Goal: Complete application form

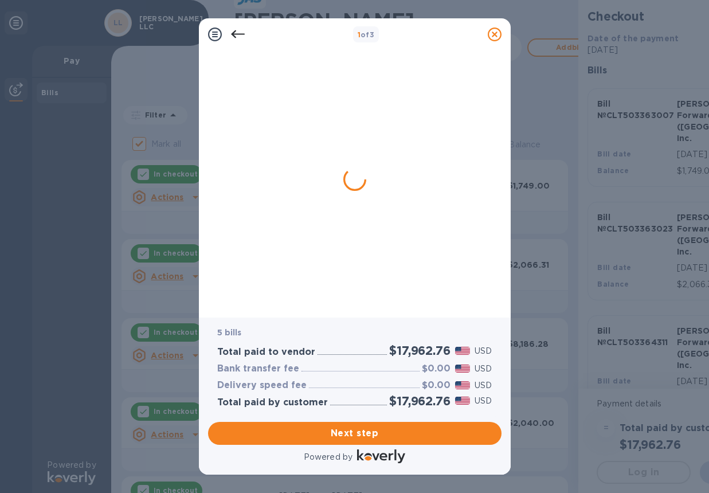
checkbox input "false"
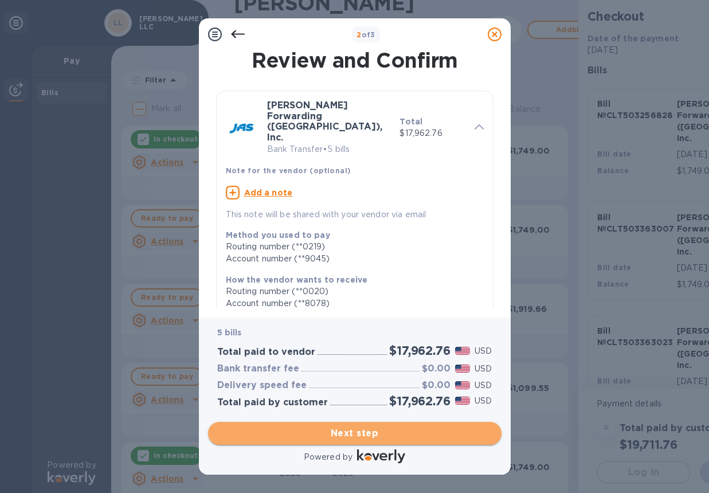
click at [370, 433] on span "Next step" at bounding box center [354, 434] width 275 height 14
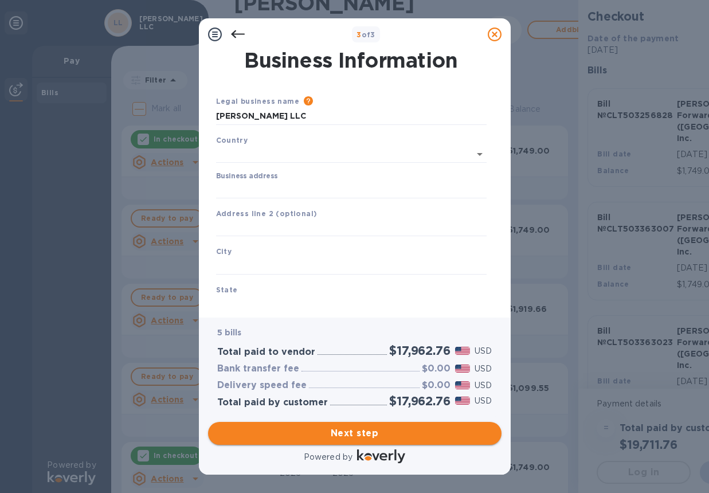
type input "[GEOGRAPHIC_DATA]"
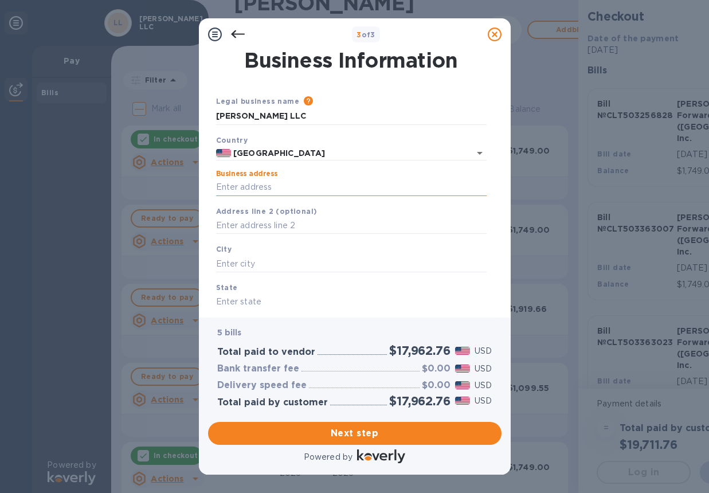
click at [273, 183] on input "Business address" at bounding box center [351, 187] width 271 height 17
type input "[STREET_ADDRESS]"
type input "Charlotte"
type input "NC"
type input "28273"
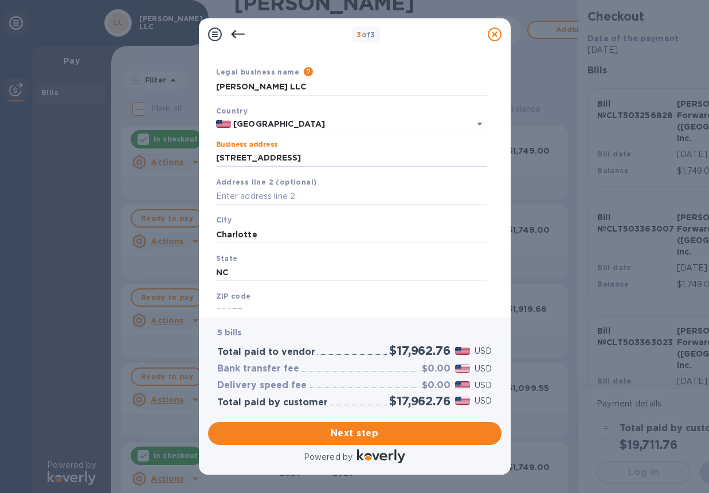
scroll to position [68, 0]
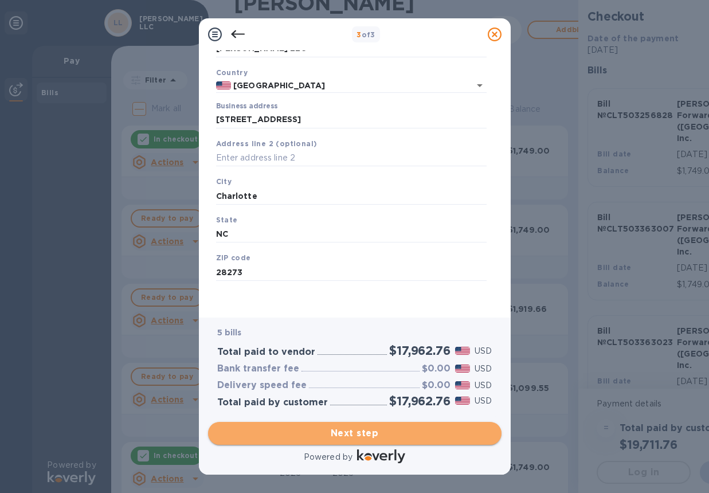
click at [386, 432] on span "Next step" at bounding box center [354, 434] width 275 height 14
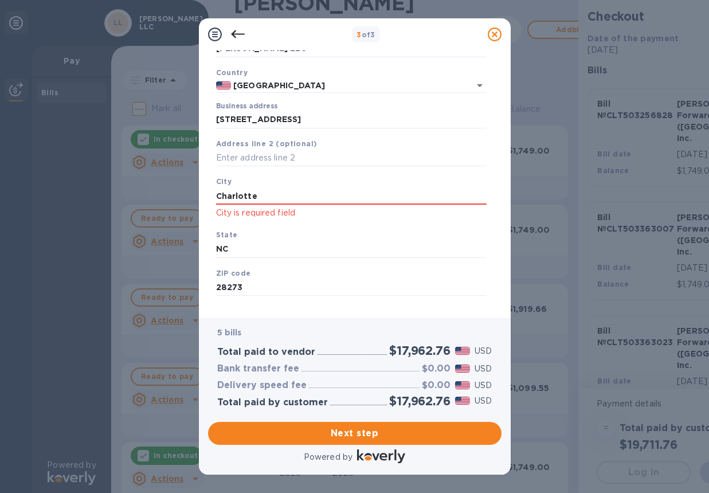
drag, startPoint x: 295, startPoint y: 192, endPoint x: 163, endPoint y: 184, distance: 131.5
click at [163, 184] on div "3 of 3 Business Information Legal business name Please provide the legal name t…" at bounding box center [354, 246] width 709 height 493
type input "Charlotte"
type input "NC"
type input "28273"
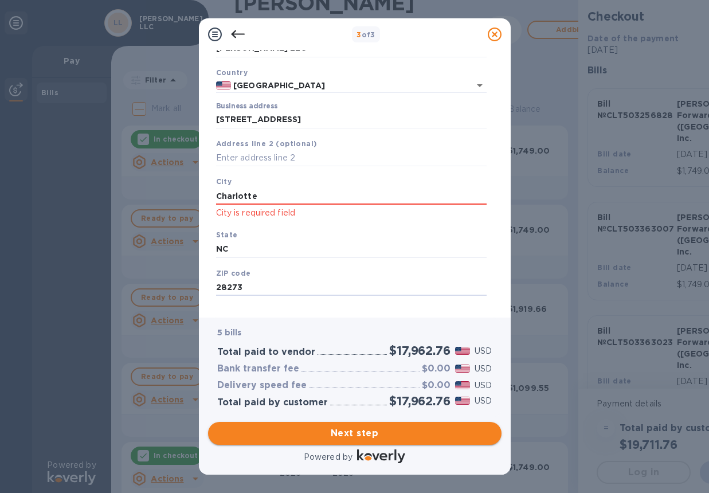
click at [382, 434] on span "Next step" at bounding box center [354, 434] width 275 height 14
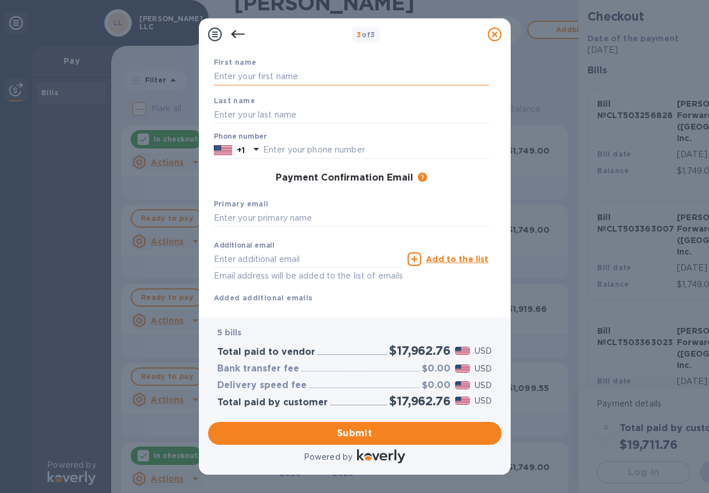
click at [268, 77] on input "text" at bounding box center [351, 76] width 275 height 17
type input "[PERSON_NAME]"
type input "7048176354"
type input "[PERSON_NAME][EMAIL_ADDRESS][PERSON_NAME][DOMAIN_NAME]"
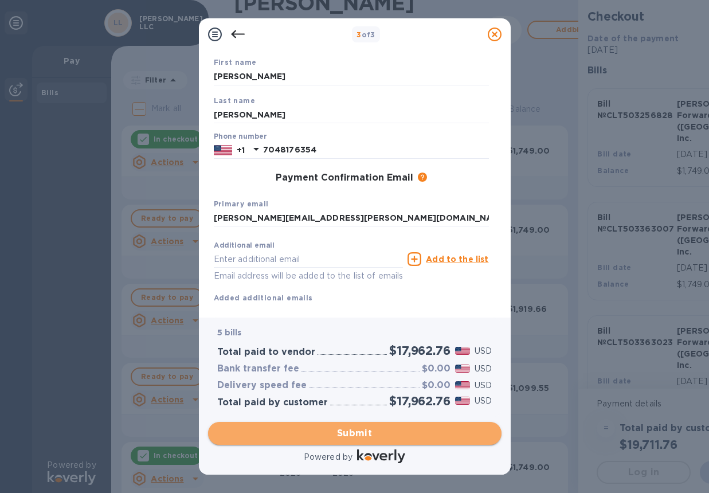
click at [401, 428] on span "Submit" at bounding box center [354, 434] width 275 height 14
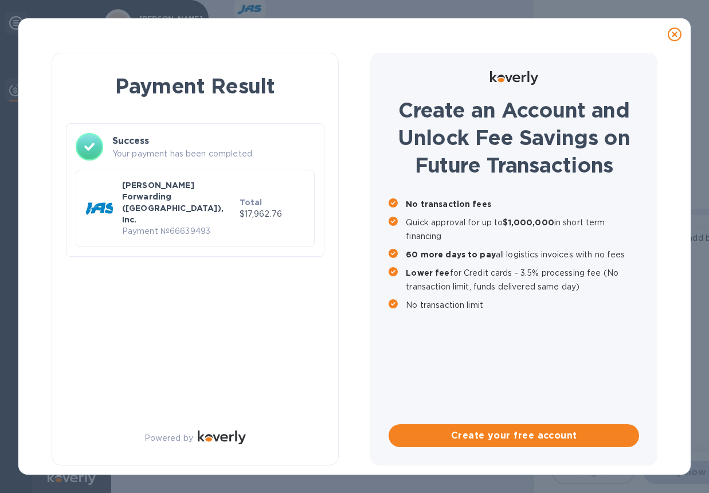
scroll to position [0, 0]
